Goal: Task Accomplishment & Management: Use online tool/utility

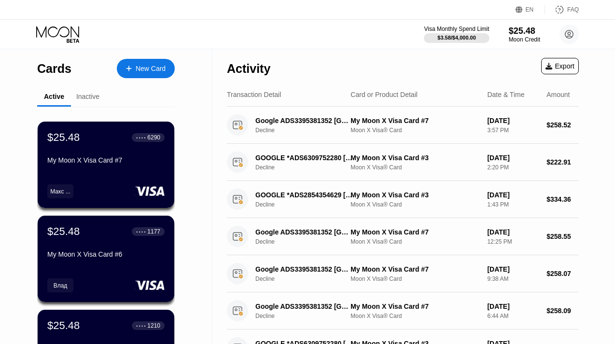
click at [145, 71] on div "New Card" at bounding box center [151, 69] width 30 height 8
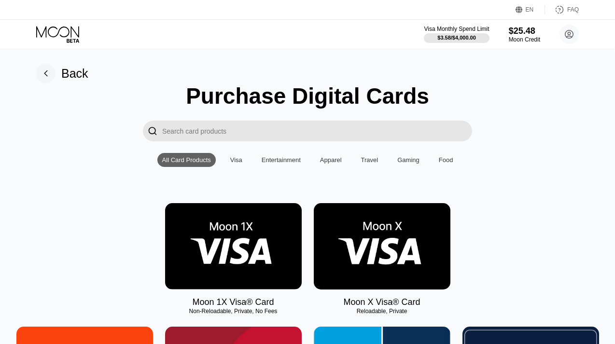
click at [387, 243] on img at bounding box center [382, 246] width 137 height 86
click at [426, 227] on img at bounding box center [382, 246] width 137 height 86
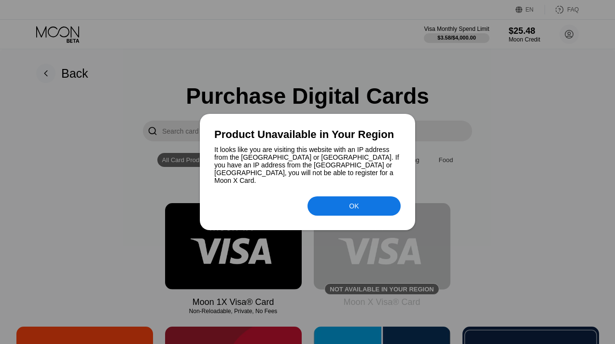
click at [366, 201] on div "OK" at bounding box center [353, 205] width 93 height 19
